Goal: Find specific page/section: Find specific page/section

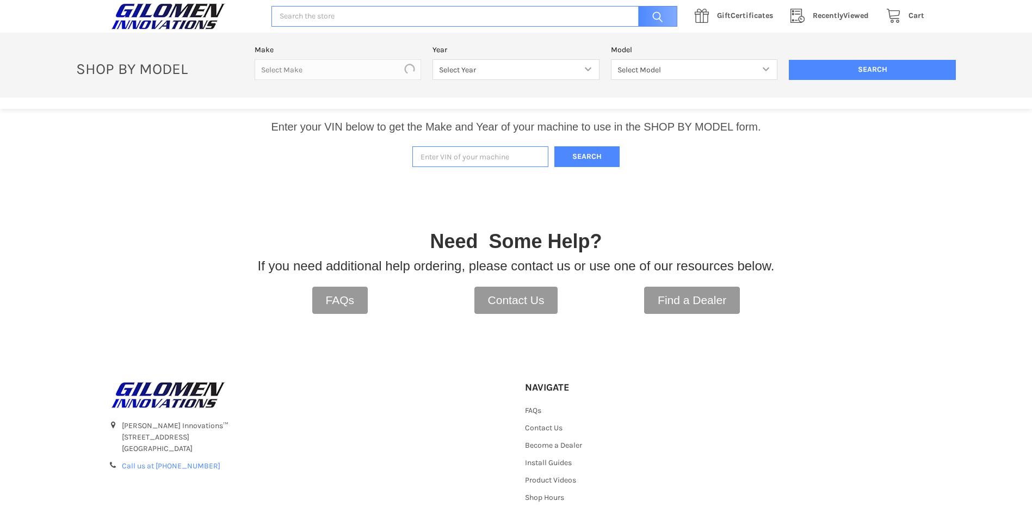
click at [489, 165] on input "Enter VIN of your machine" at bounding box center [481, 156] width 136 height 21
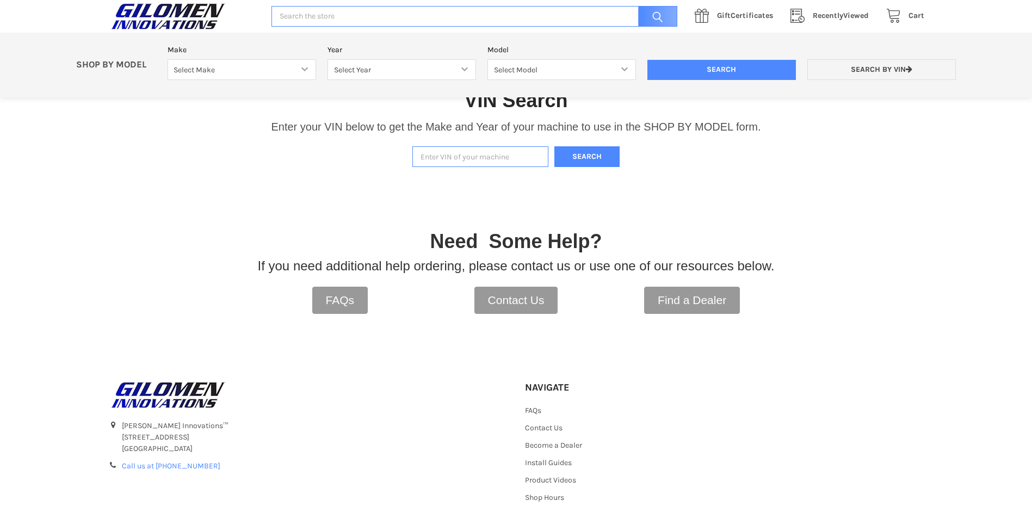
paste input "[US_VEHICLE_IDENTIFICATION_NUMBER]"
type input "[US_VEHICLE_IDENTIFICATION_NUMBER]"
click at [577, 159] on button "Search" at bounding box center [587, 156] width 65 height 21
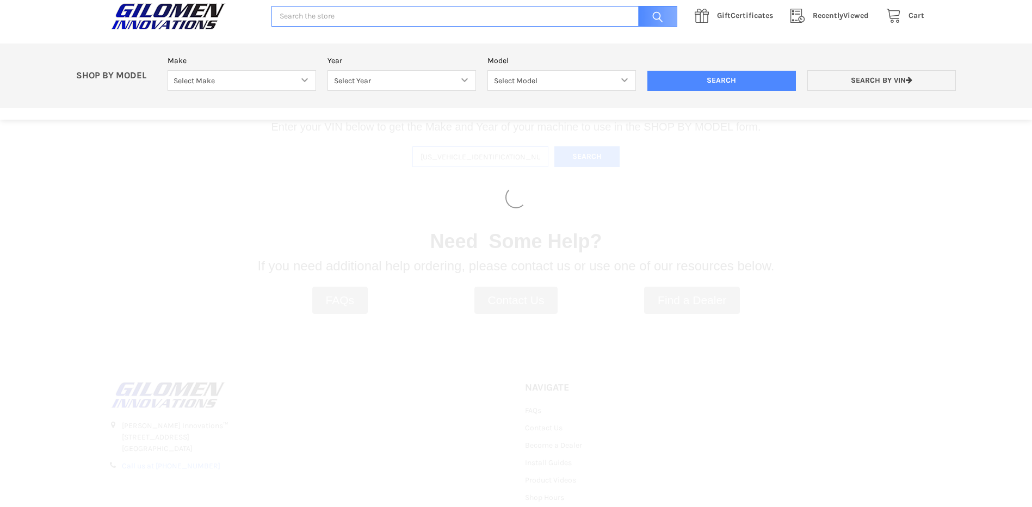
select select "330"
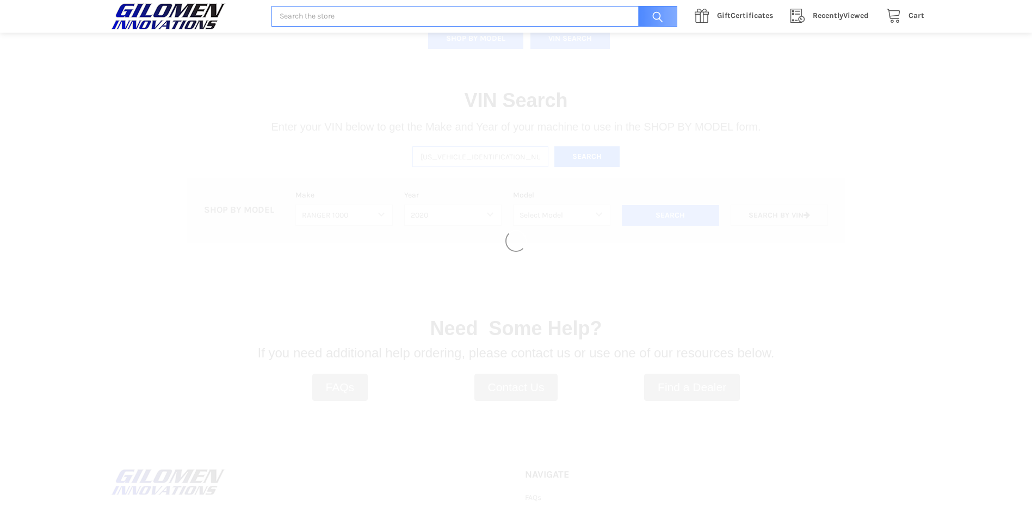
select select "363"
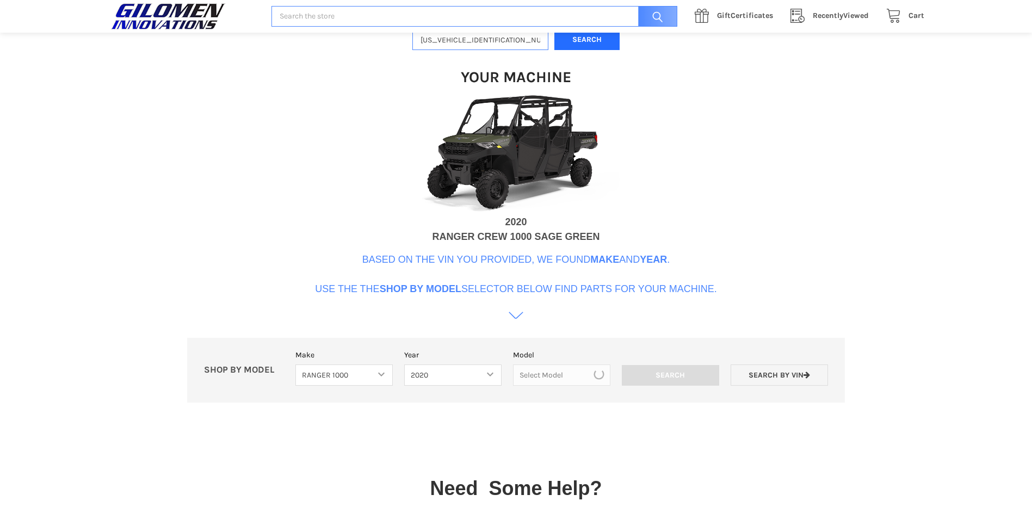
scroll to position [333, 0]
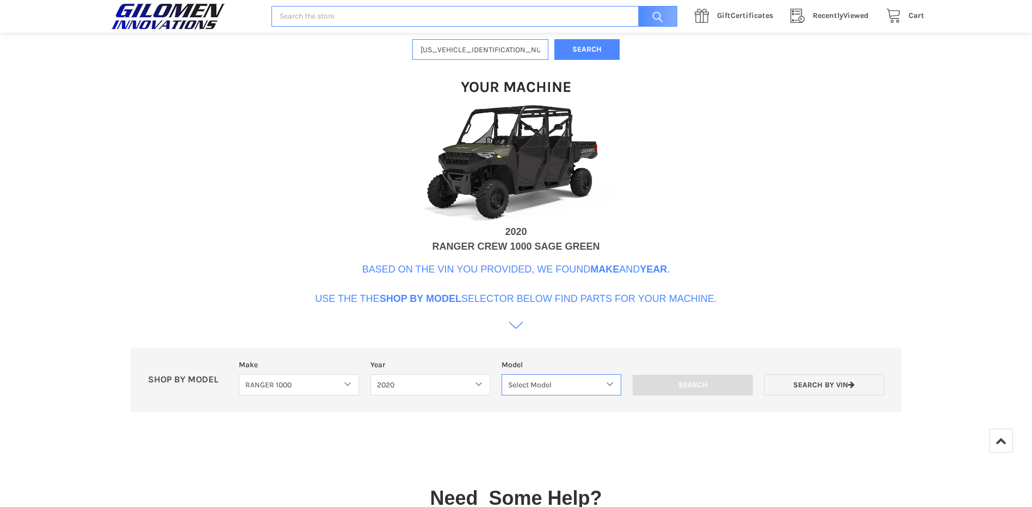
click at [597, 383] on select "Select Model Ranger 1000 Basic 61 HP Ranger 1000 Crew Basic 61 HP Ranger 1000 X…" at bounding box center [562, 384] width 120 height 21
select select "365"
click at [502, 374] on select "Select Model Ranger 1000 Basic 61 HP Ranger 1000 Crew Basic 61 HP Ranger 1000 X…" at bounding box center [562, 384] width 120 height 21
click at [789, 243] on div "VIN Search Enter your VIN below to get the Make and Year of your machine to use…" at bounding box center [516, 191] width 1032 height 477
click at [723, 379] on input "Search" at bounding box center [693, 385] width 120 height 21
